Goal: Ask a question

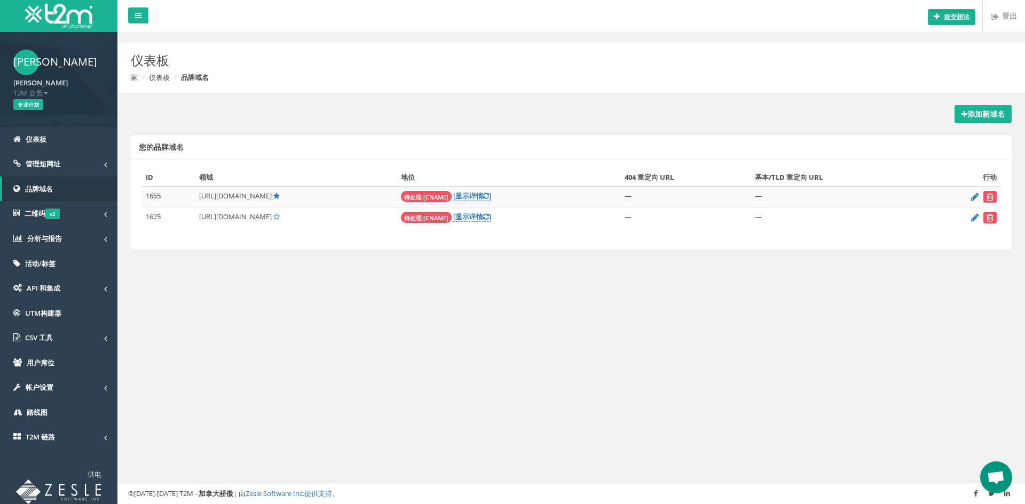
scroll to position [50, 0]
click at [975, 217] on icon at bounding box center [975, 217] width 8 height 7
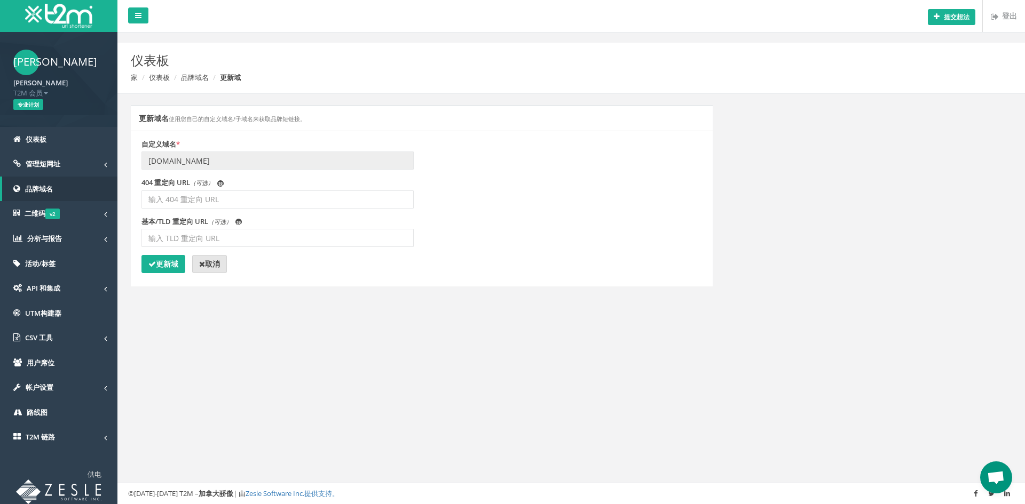
scroll to position [50, 0]
click at [203, 80] on font "品牌域名" at bounding box center [195, 78] width 28 height 10
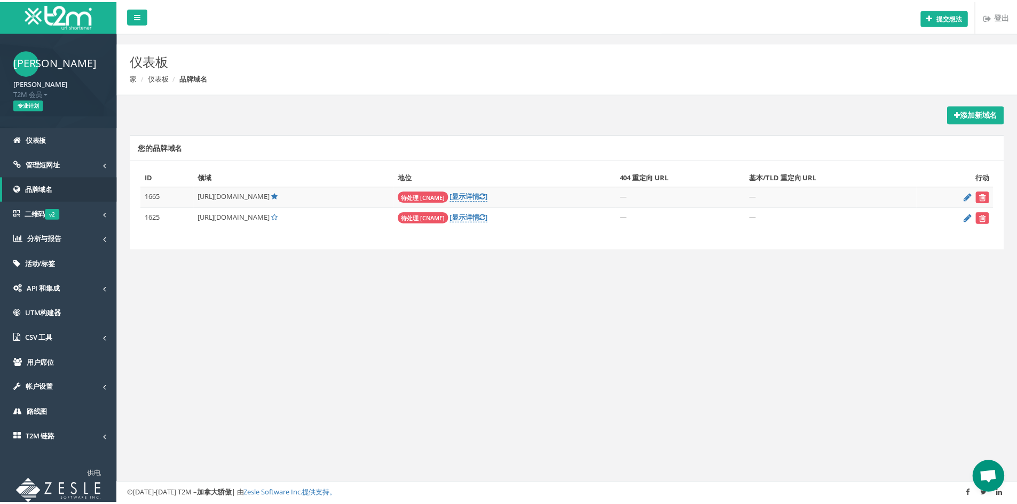
scroll to position [50, 0]
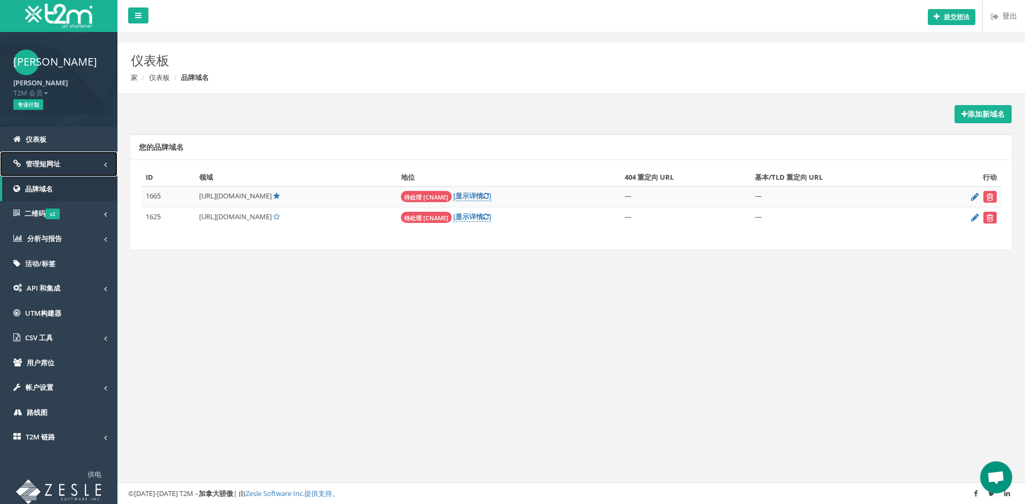
click at [96, 165] on link "管理短网址" at bounding box center [58, 164] width 117 height 25
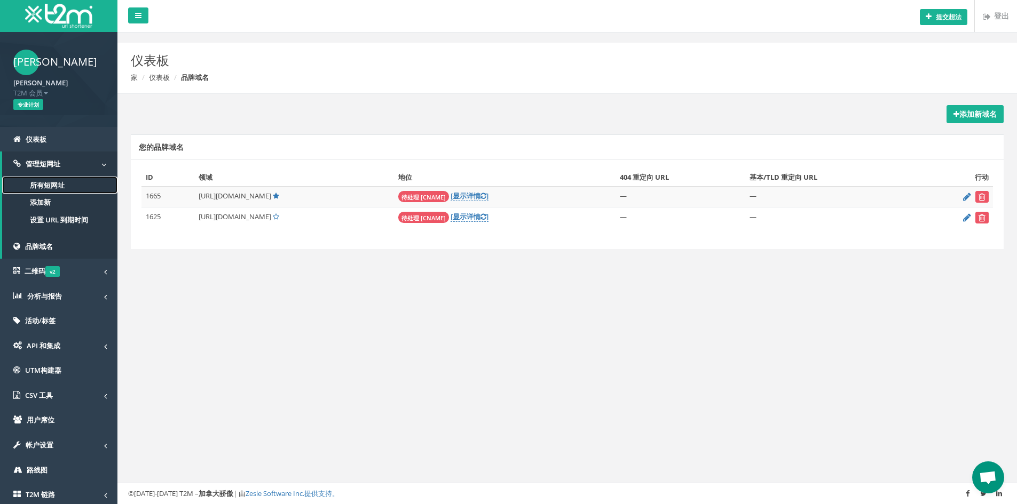
click at [75, 185] on link "所有短网址" at bounding box center [59, 186] width 115 height 18
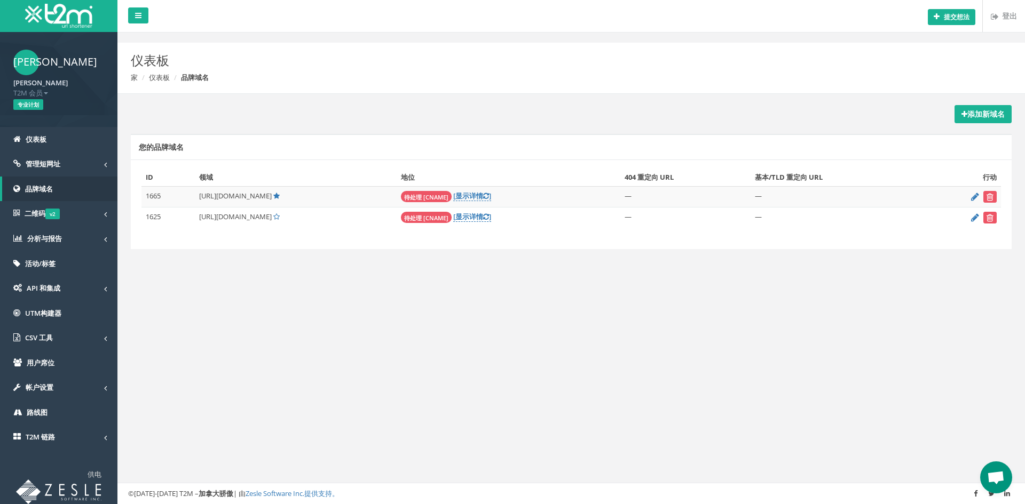
scroll to position [50, 0]
click at [975, 196] on icon at bounding box center [975, 196] width 8 height 7
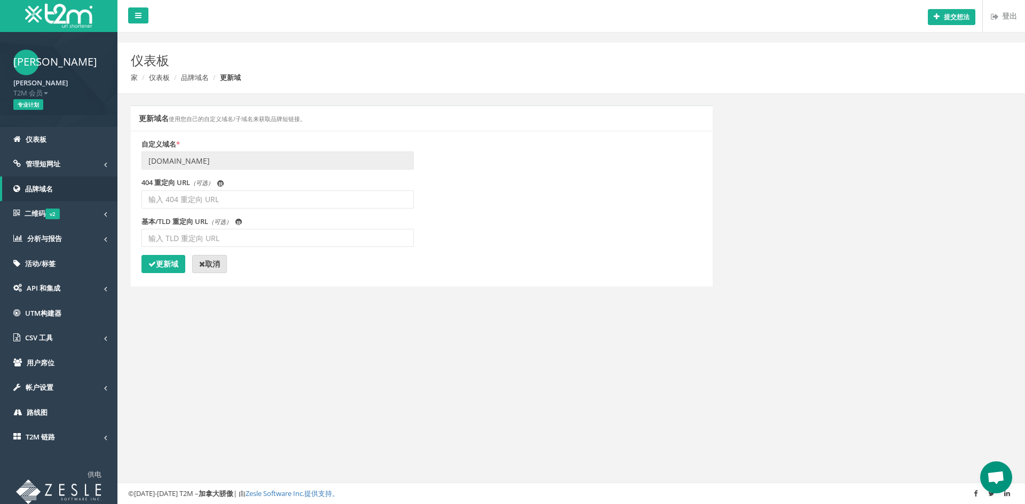
scroll to position [50, 0]
click at [211, 265] on font "取消" at bounding box center [212, 264] width 15 height 10
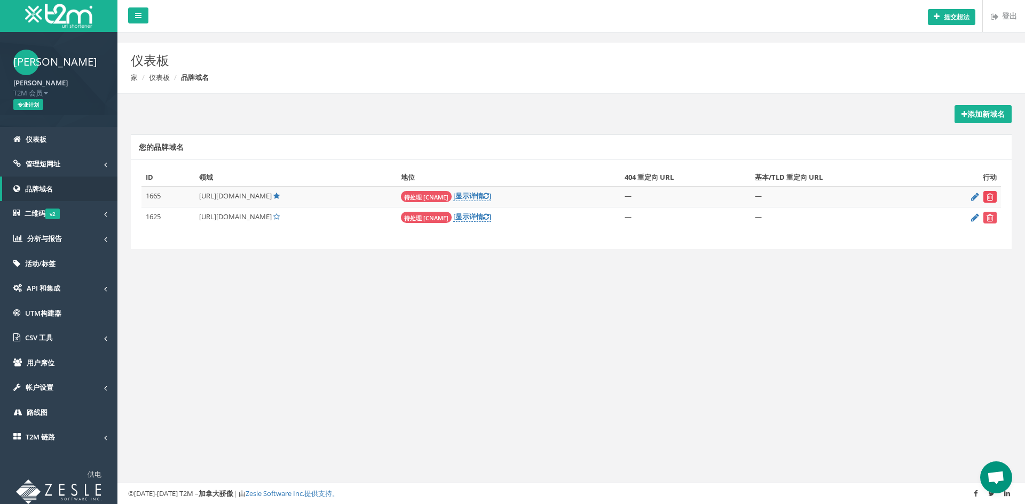
scroll to position [50, 0]
click at [987, 218] on icon "submit" at bounding box center [989, 218] width 7 height 6
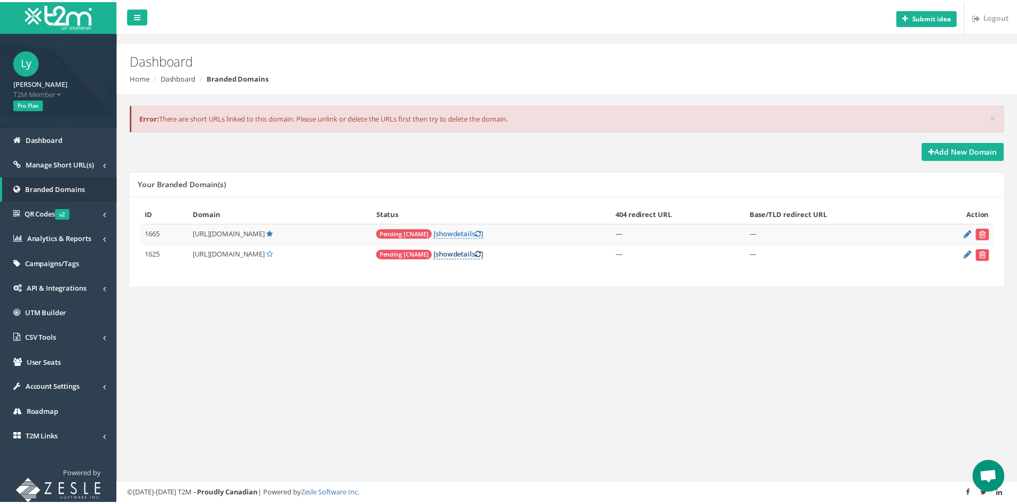
scroll to position [50, 0]
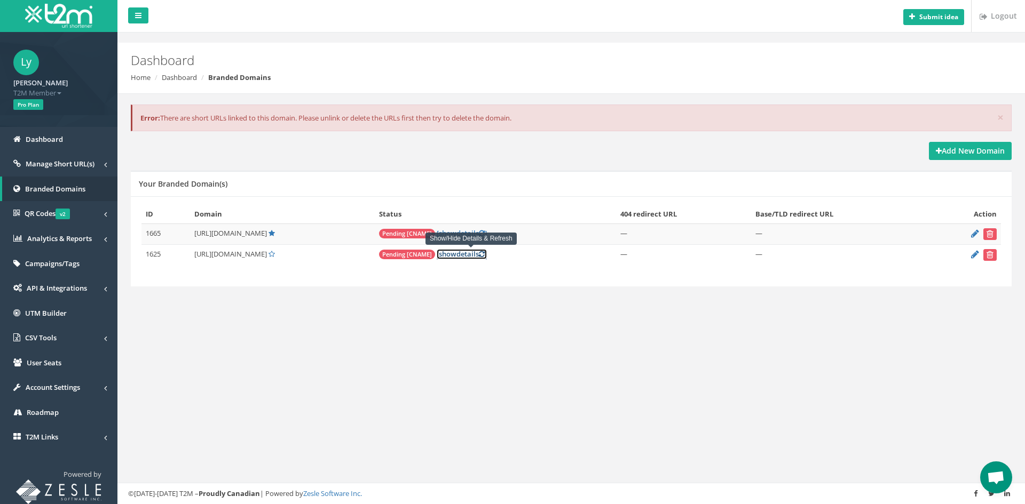
click at [469, 252] on link "[ show details ]" at bounding box center [461, 254] width 50 height 10
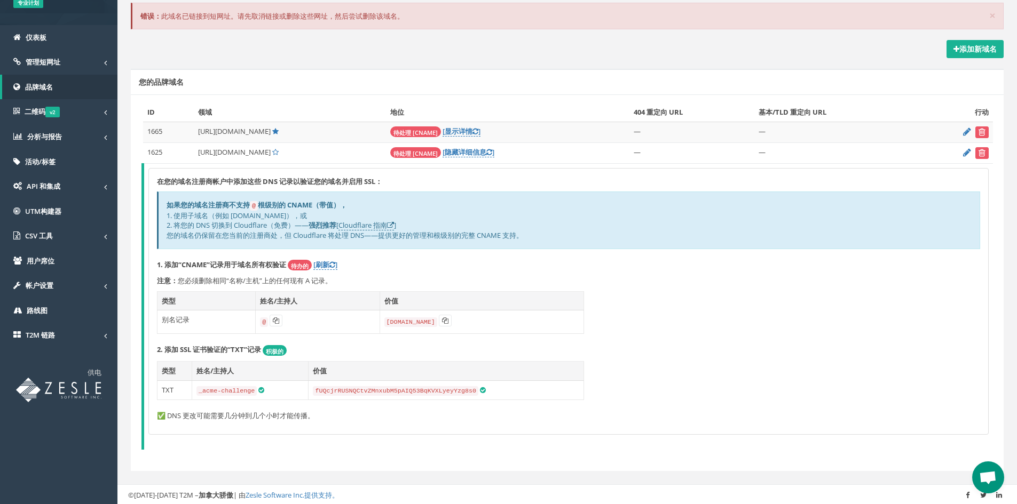
scroll to position [102, 0]
click at [471, 128] on font "详情" at bounding box center [465, 131] width 14 height 10
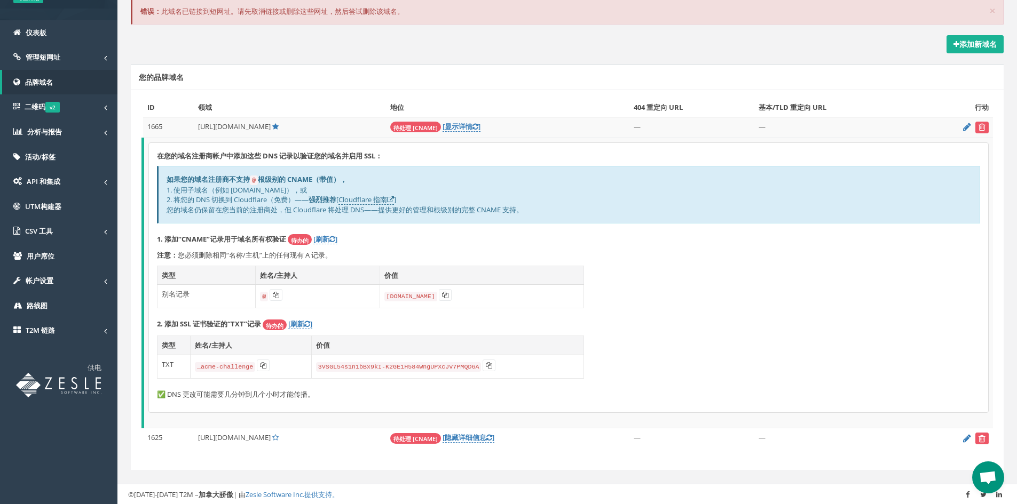
scroll to position [106, 0]
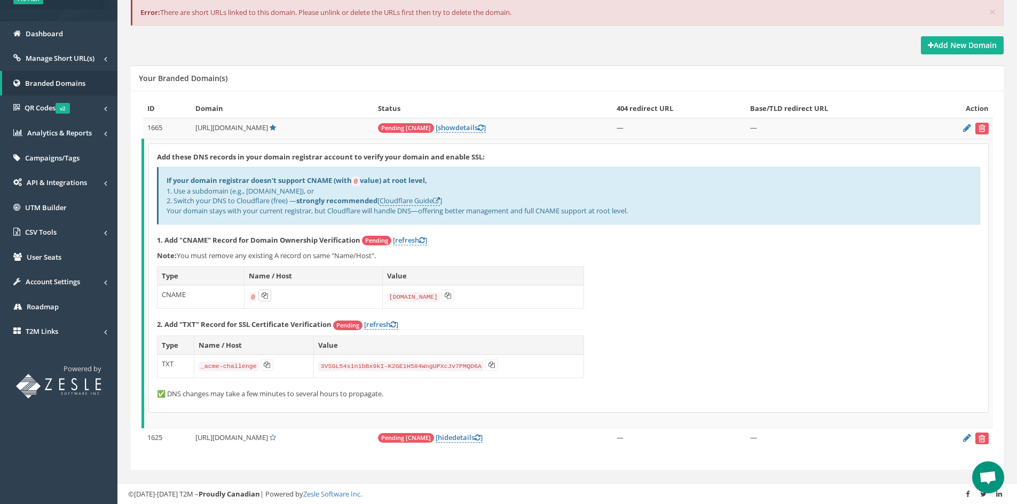
click at [262, 297] on icon at bounding box center [264, 295] width 6 height 6
click at [445, 295] on icon at bounding box center [447, 295] width 6 height 6
click at [407, 241] on link "[refresh ]" at bounding box center [410, 240] width 34 height 10
click at [983, 478] on span "Open chat" at bounding box center [988, 478] width 18 height 15
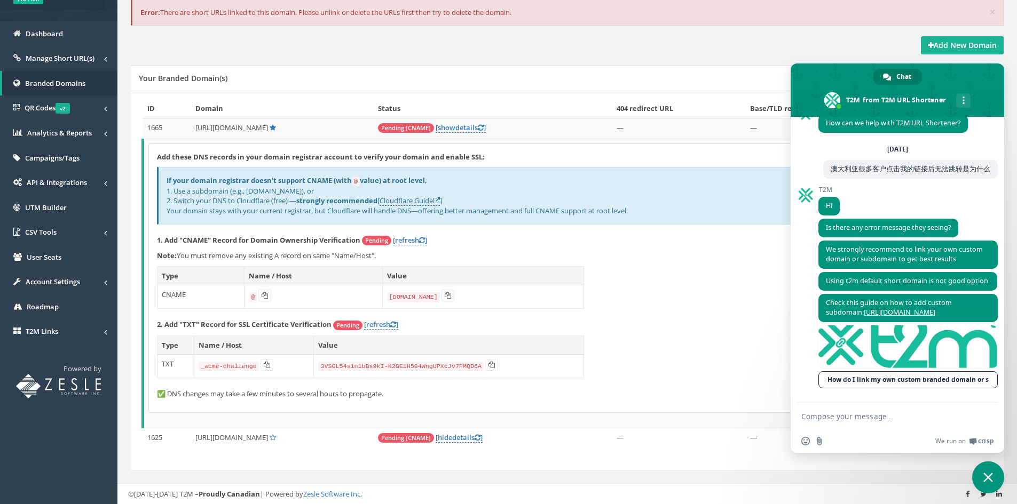
drag, startPoint x: 862, startPoint y: 419, endPoint x: 851, endPoint y: 421, distance: 11.3
click at [862, 419] on textarea "Compose your message..." at bounding box center [885, 417] width 169 height 10
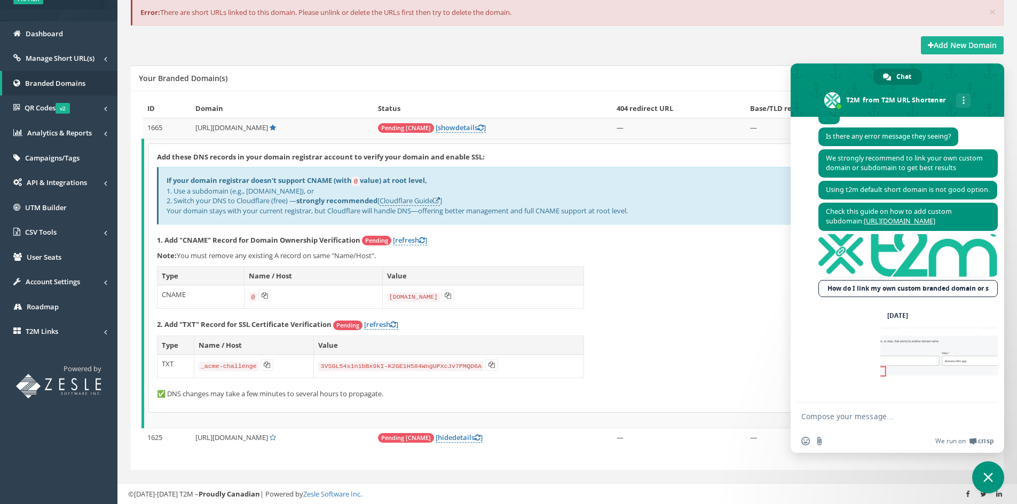
scroll to position [141, 0]
click at [880, 421] on textarea "Compose your message..." at bounding box center [885, 417] width 169 height 10
paste textarea "I bind my own brand domain name, why does it prompt this"
type textarea "I bind my own brand domain name, why does it prompt this"
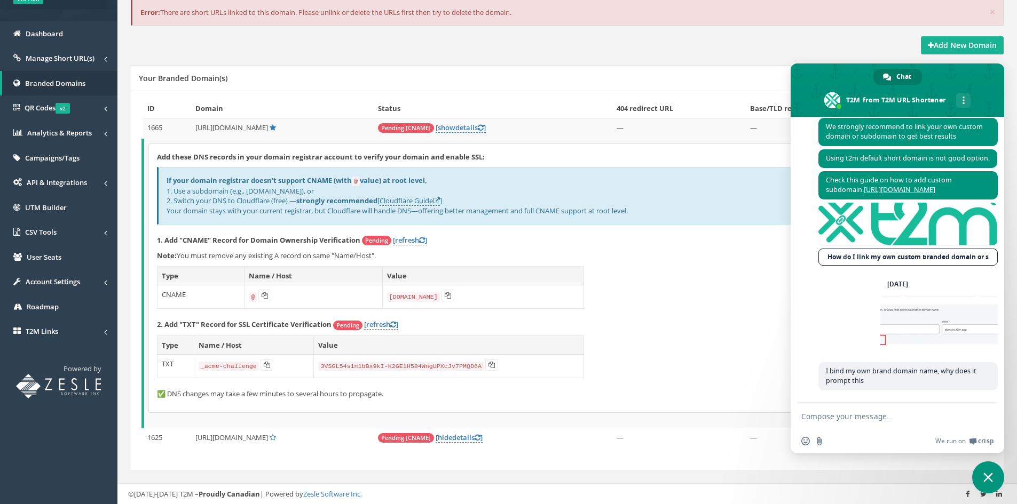
scroll to position [173, 0]
click at [482, 436] on link "[ hide details ]" at bounding box center [458, 438] width 47 height 10
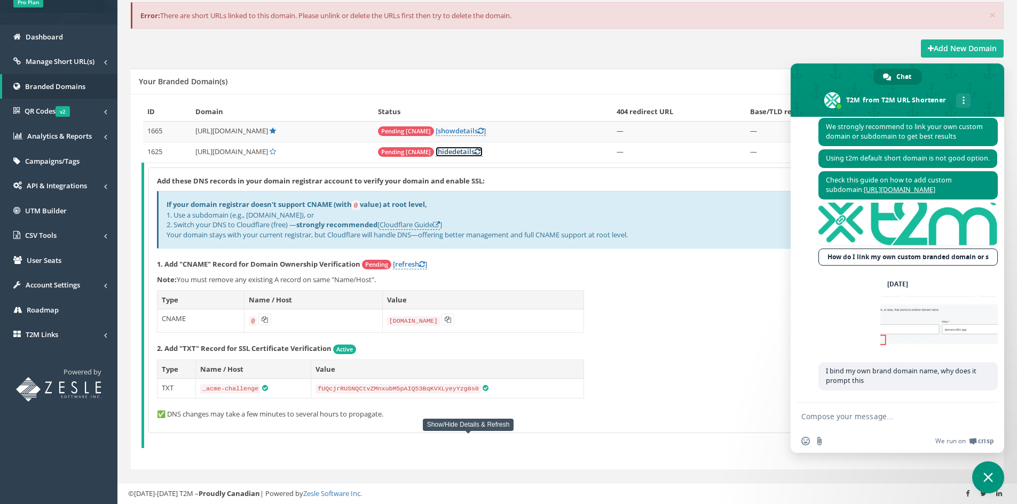
scroll to position [101, 0]
